Goal: Task Accomplishment & Management: Complete application form

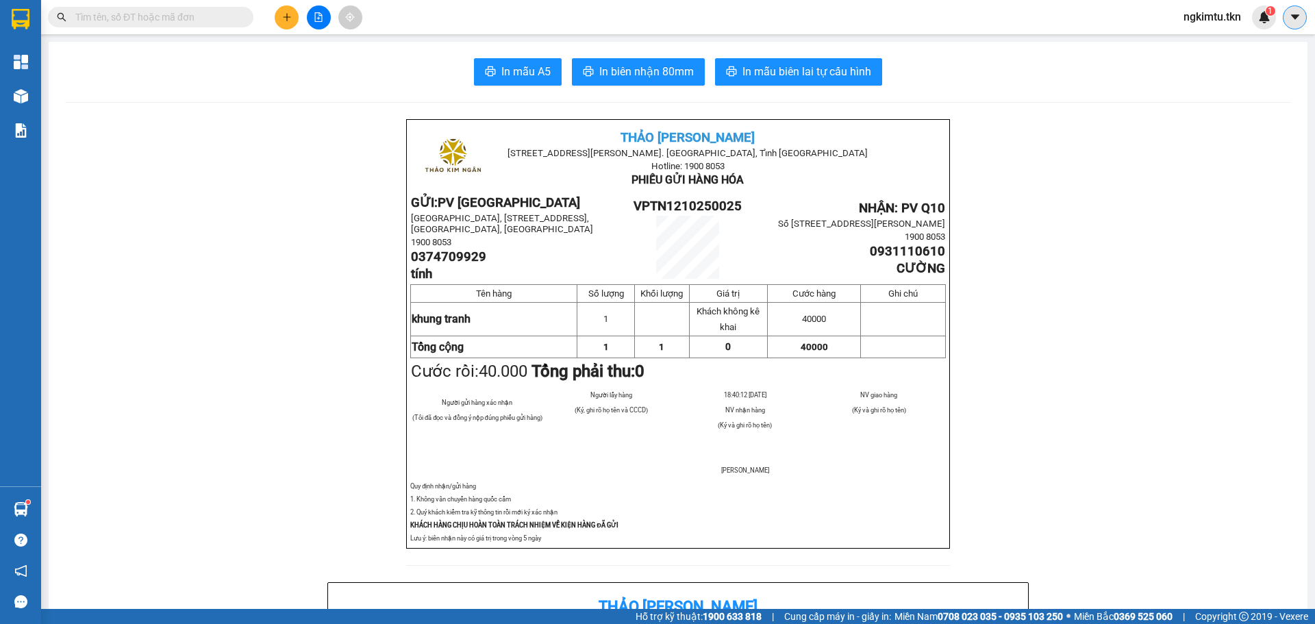
click at [1301, 16] on button at bounding box center [1295, 17] width 24 height 24
click at [1207, 19] on span "ngkimtu.tkn" at bounding box center [1211, 16] width 79 height 17
click at [1194, 45] on span "Đăng xuất" at bounding box center [1221, 42] width 58 height 15
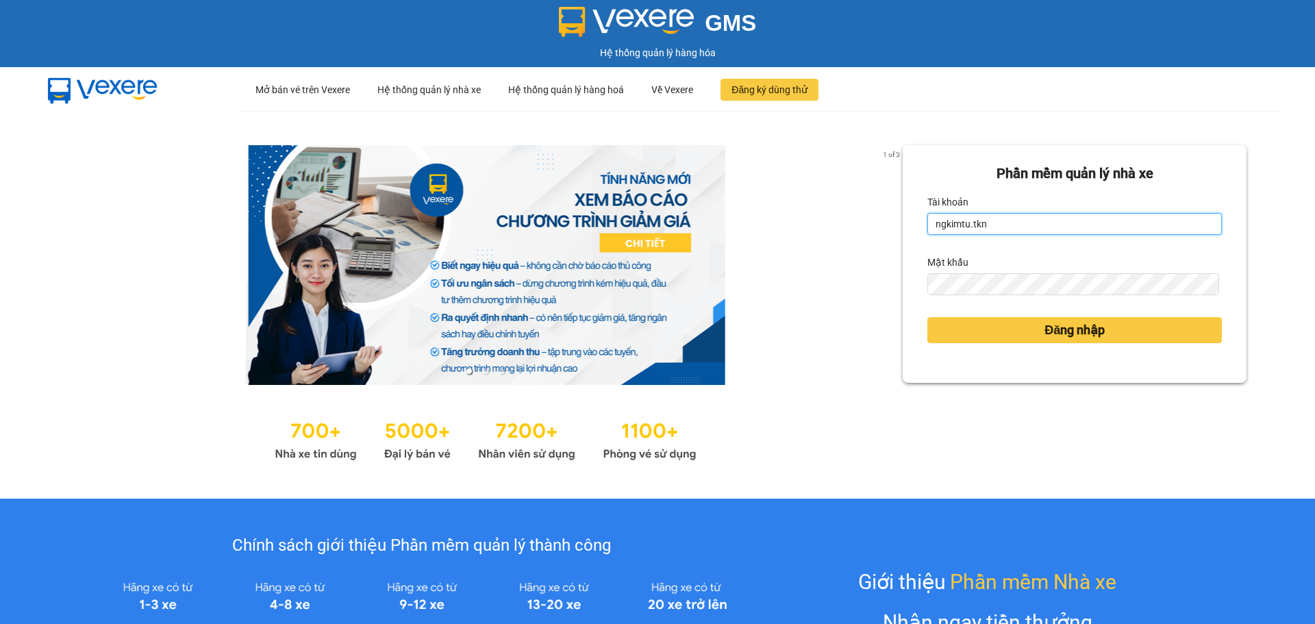
click at [995, 225] on input "ngkimtu.tkn" at bounding box center [1074, 224] width 294 height 22
type input "ttbichthuy.tkn"
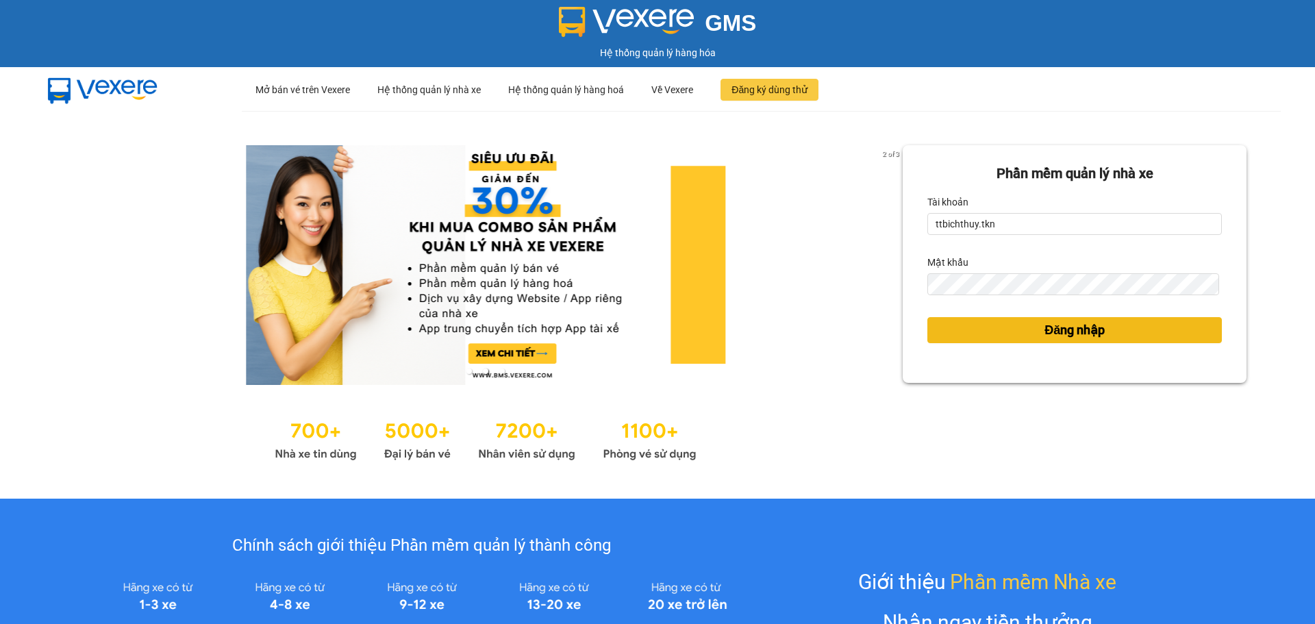
click at [966, 330] on button "Đăng nhập" at bounding box center [1074, 330] width 294 height 26
click at [1037, 323] on body "GMS Hệ thống quản lý hàng hóa ··· Mở bán vé trên Vexere ··· Hệ thống quản lý nh…" at bounding box center [657, 312] width 1315 height 624
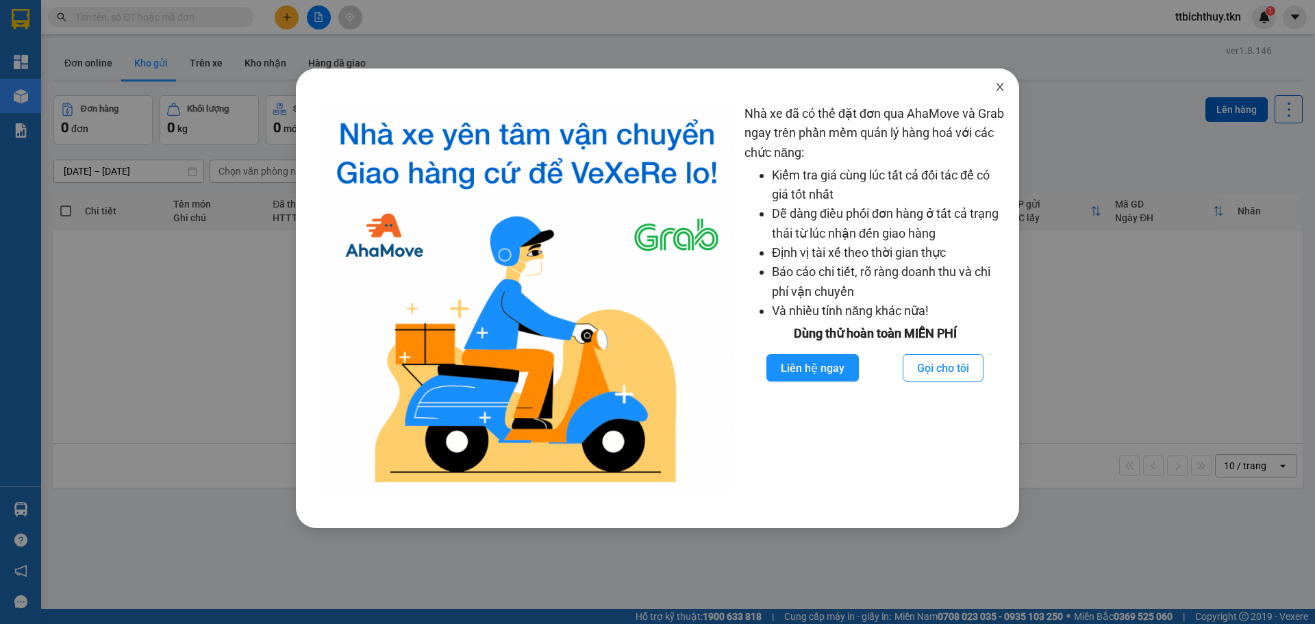
click at [1002, 87] on icon "close" at bounding box center [999, 86] width 11 height 11
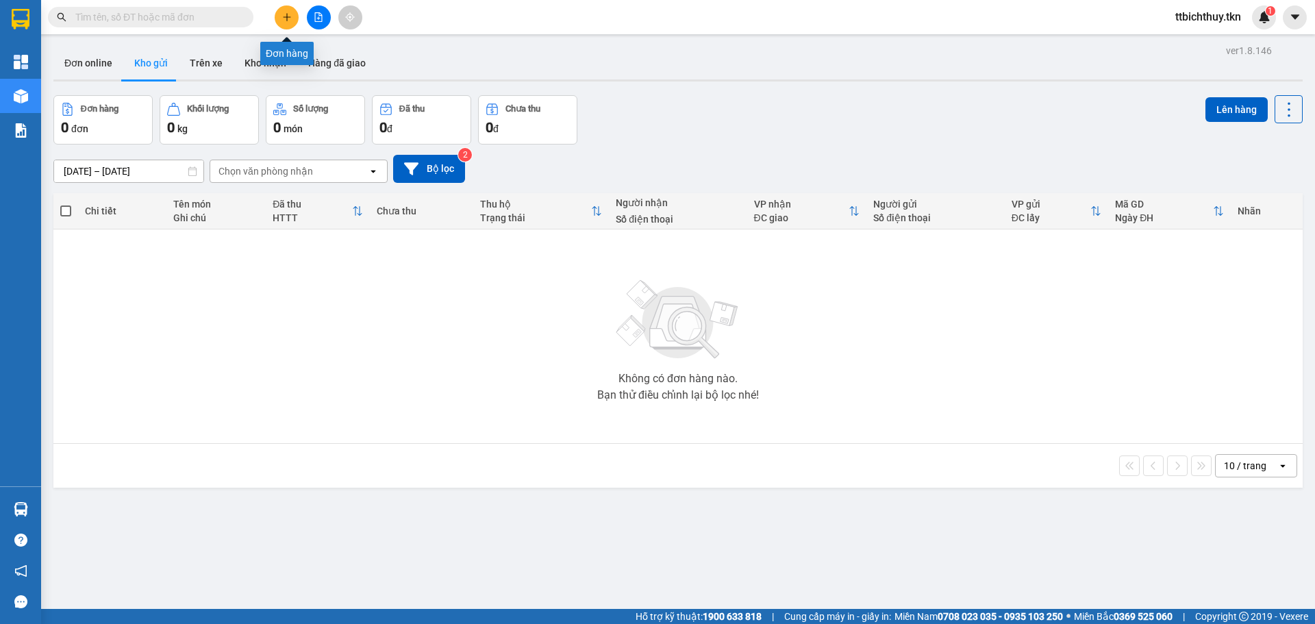
click at [289, 10] on button at bounding box center [287, 17] width 24 height 24
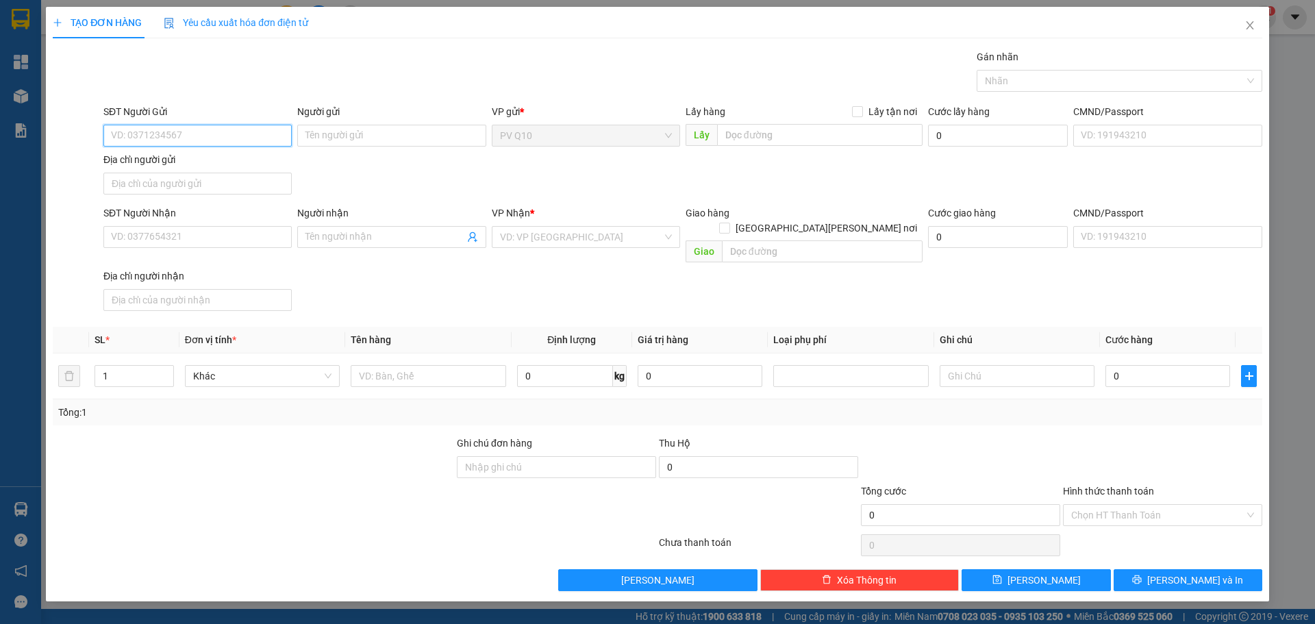
click at [170, 127] on input "SĐT Người Gửi" at bounding box center [197, 136] width 188 height 22
type input "0942084119"
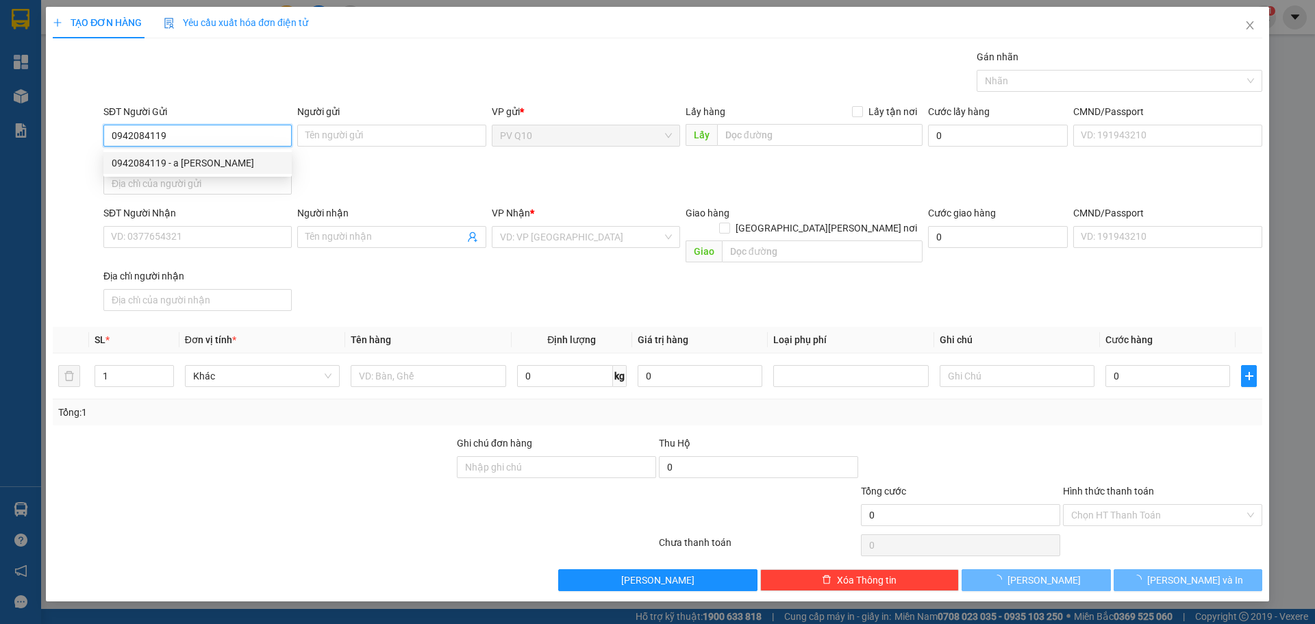
click at [171, 160] on div "0942084119 - a huy" at bounding box center [198, 162] width 172 height 15
type input "a huy"
type input "0792143957"
type input "A SANG"
type input "30.000"
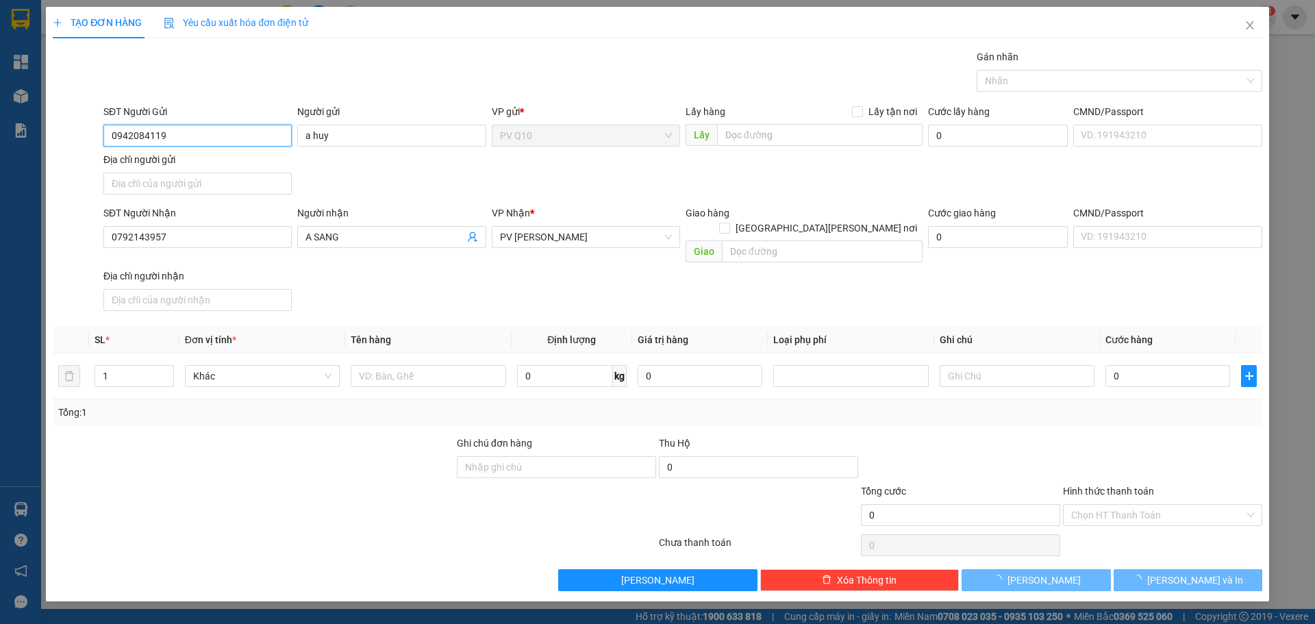
type input "30.000"
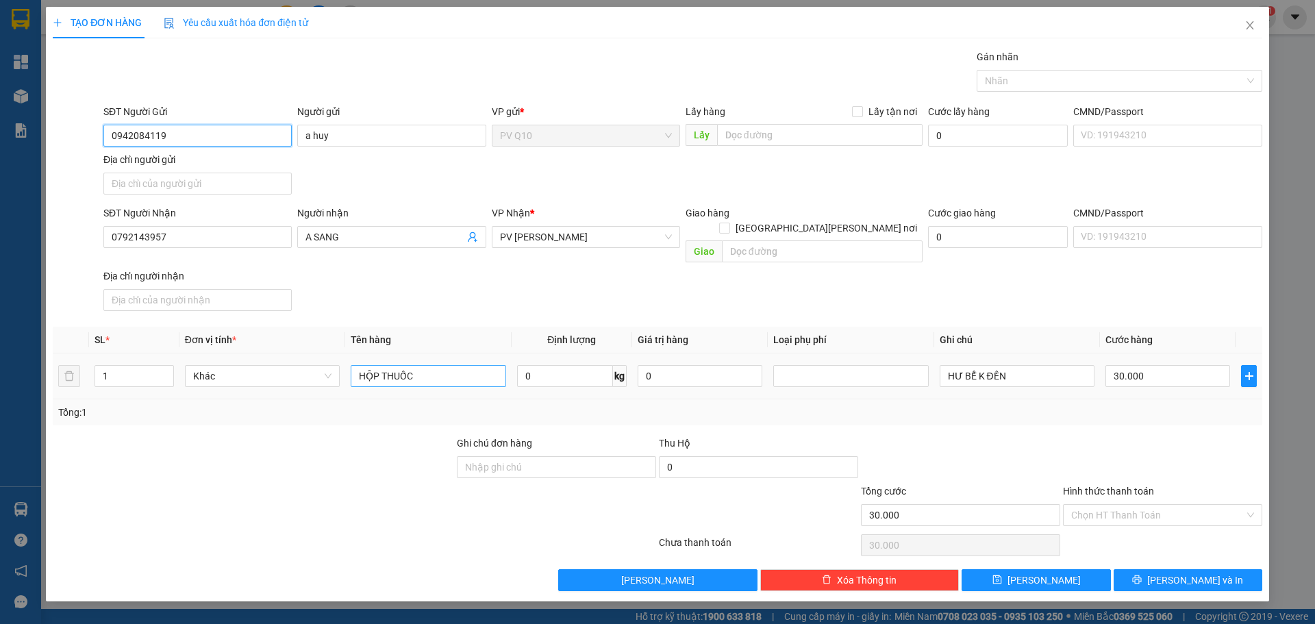
type input "0942084119"
drag, startPoint x: 435, startPoint y: 356, endPoint x: 266, endPoint y: 382, distance: 170.5
click at [267, 382] on tr "1 Khác HỘP THUỐC 0 kg 0 HƯ BỂ K ĐỀN 30.000" at bounding box center [657, 376] width 1209 height 46
type input "giấy tờ"
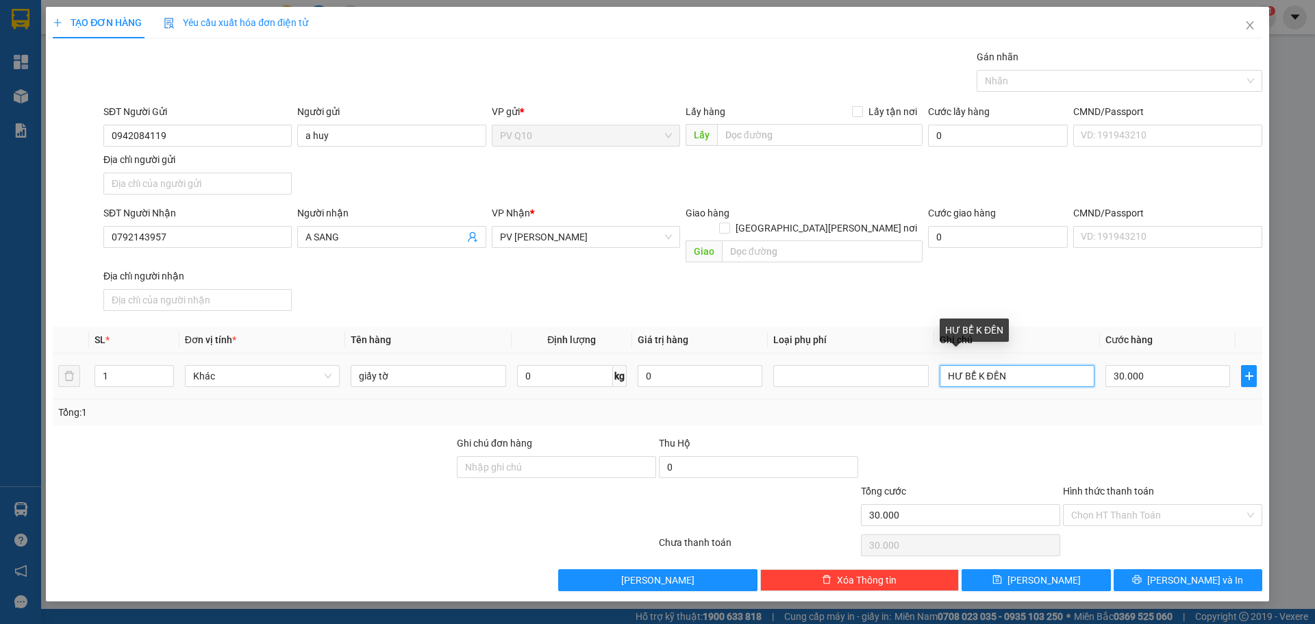
drag, startPoint x: 1023, startPoint y: 364, endPoint x: 899, endPoint y: 380, distance: 125.0
click at [900, 380] on tr "1 Khác giấy tờ 0 kg 0 HƯ BỂ K ĐỀN 30.000" at bounding box center [657, 376] width 1209 height 46
type input "mkđ"
click at [1122, 505] on input "Hình thức thanh toán" at bounding box center [1157, 515] width 173 height 21
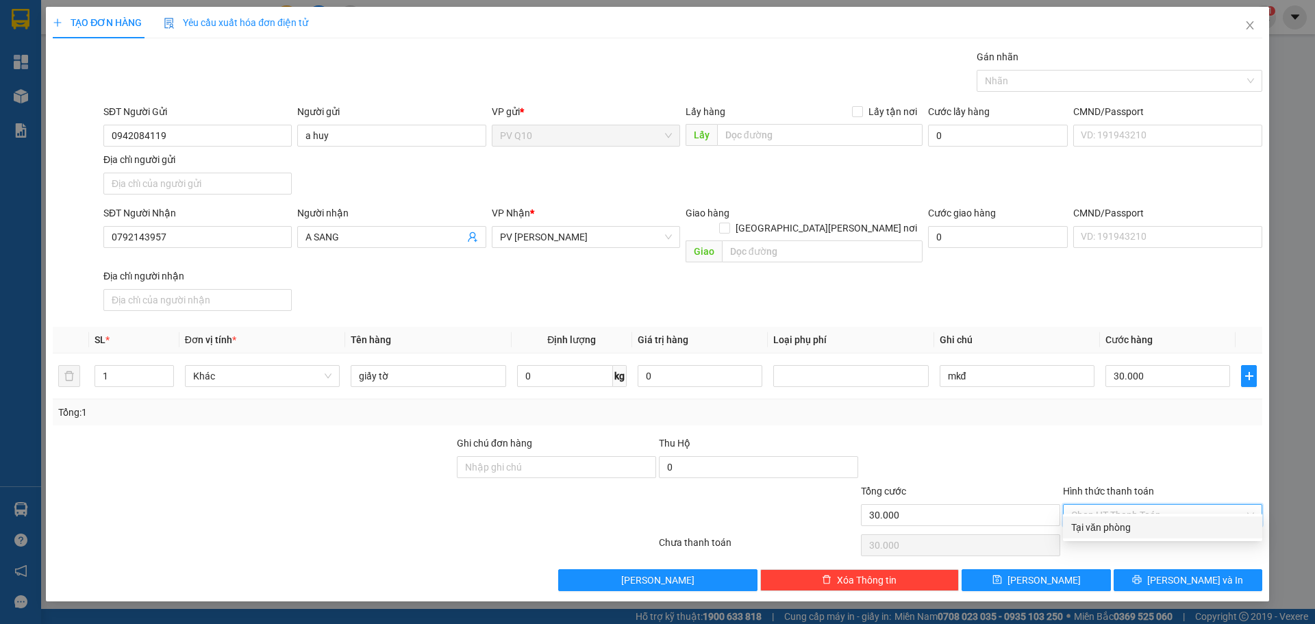
click at [1115, 529] on div "Tại văn phòng" at bounding box center [1162, 527] width 183 height 15
type input "0"
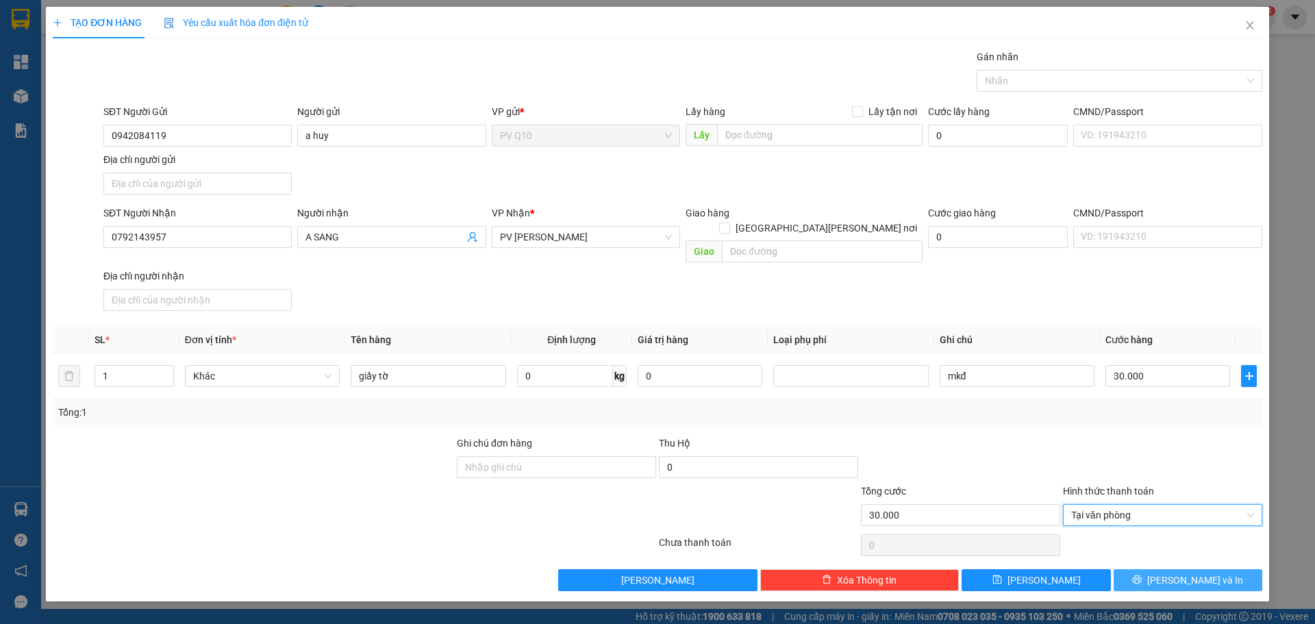
click at [1137, 569] on button "Lưu và In" at bounding box center [1187, 580] width 149 height 22
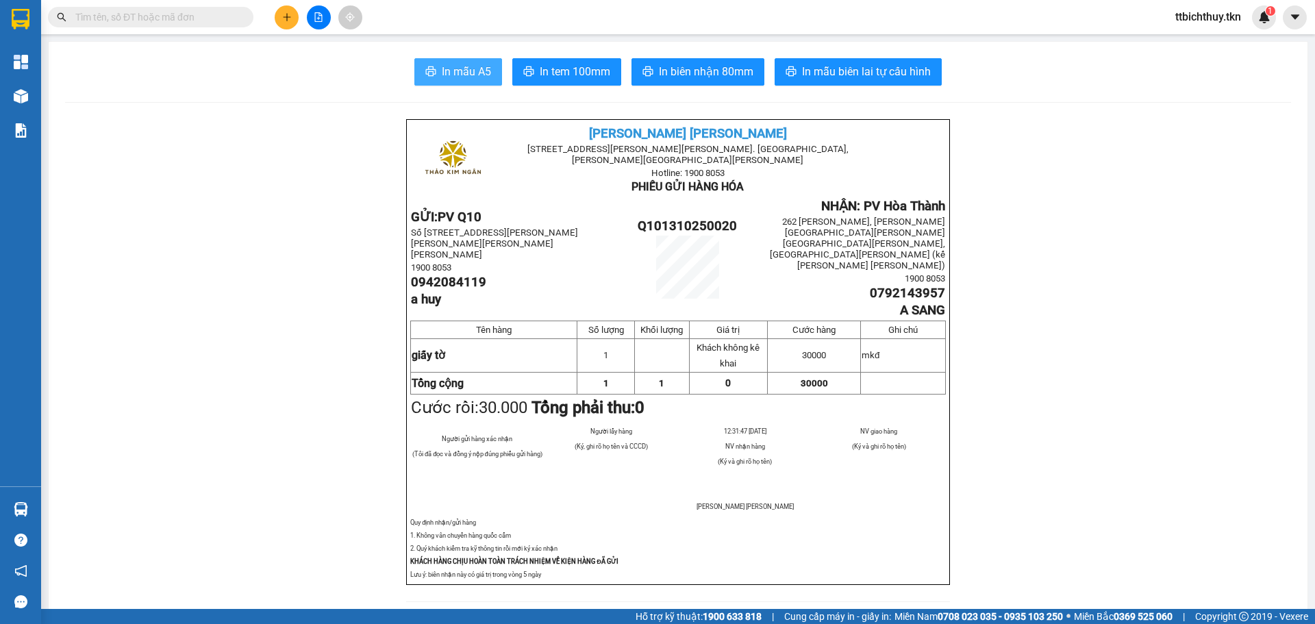
click at [445, 69] on span "In mẫu A5" at bounding box center [466, 71] width 49 height 17
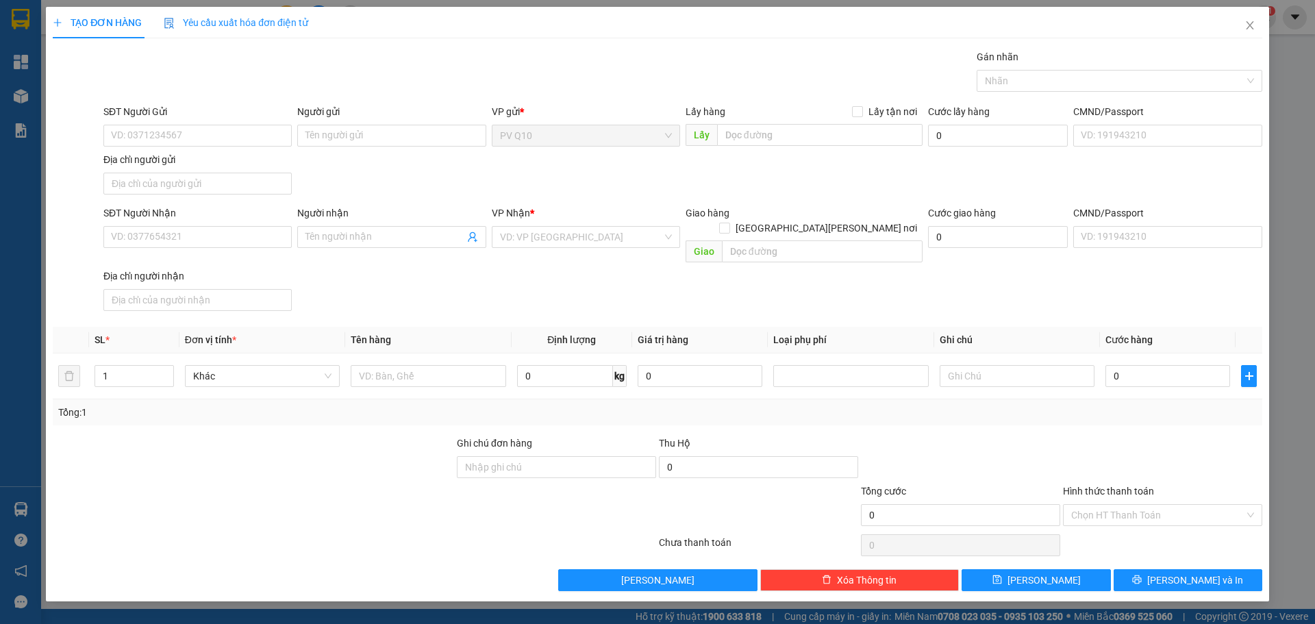
click at [560, 605] on div "TẠO ĐƠN HÀNG Yêu cầu xuất hóa đơn điện tử Transit Pickup Surcharge Ids Transit …" at bounding box center [657, 312] width 1315 height 624
click at [1244, 31] on icon "close" at bounding box center [1249, 25] width 11 height 11
